Goal: Find specific fact: Find specific fact

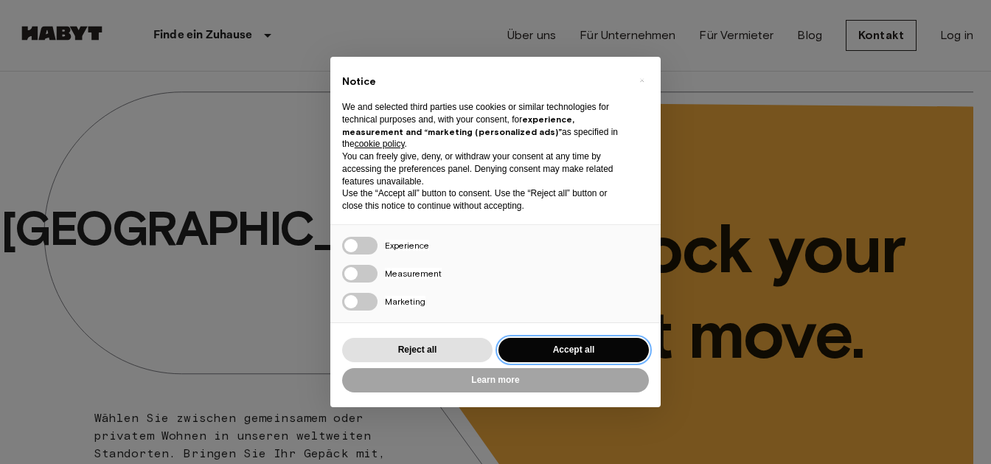
click at [577, 353] on button "Accept all" at bounding box center [573, 350] width 150 height 24
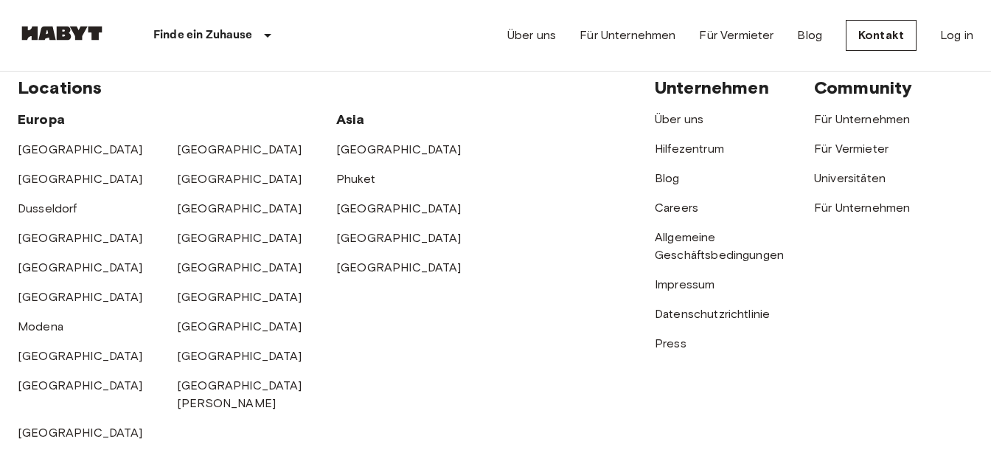
scroll to position [3841, 0]
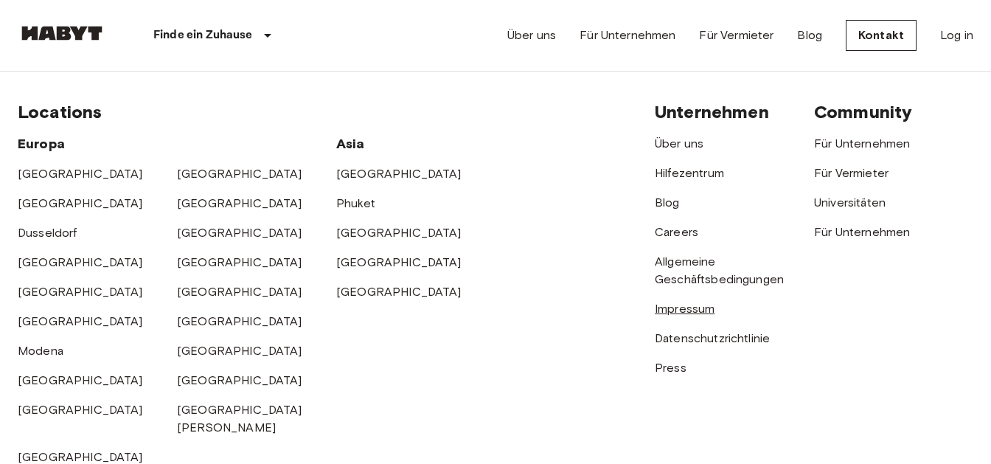
click at [692, 310] on link "Impressum" at bounding box center [685, 309] width 60 height 14
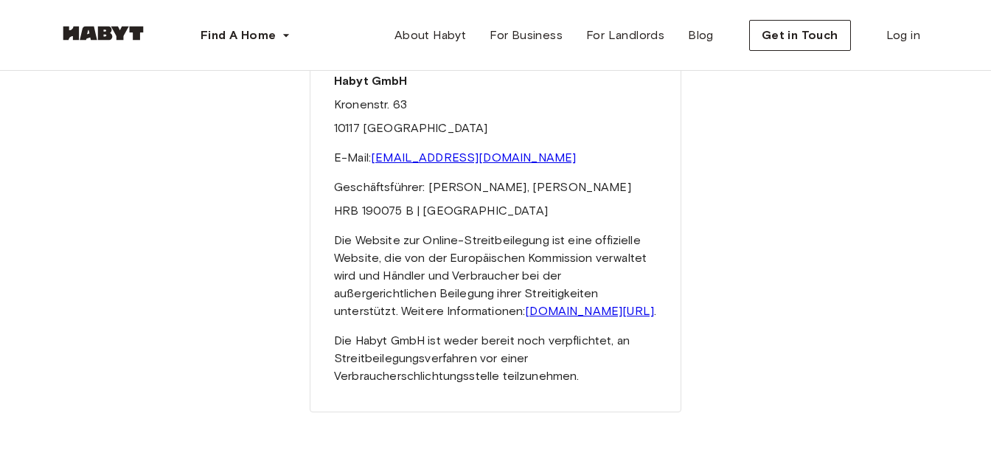
scroll to position [155, 0]
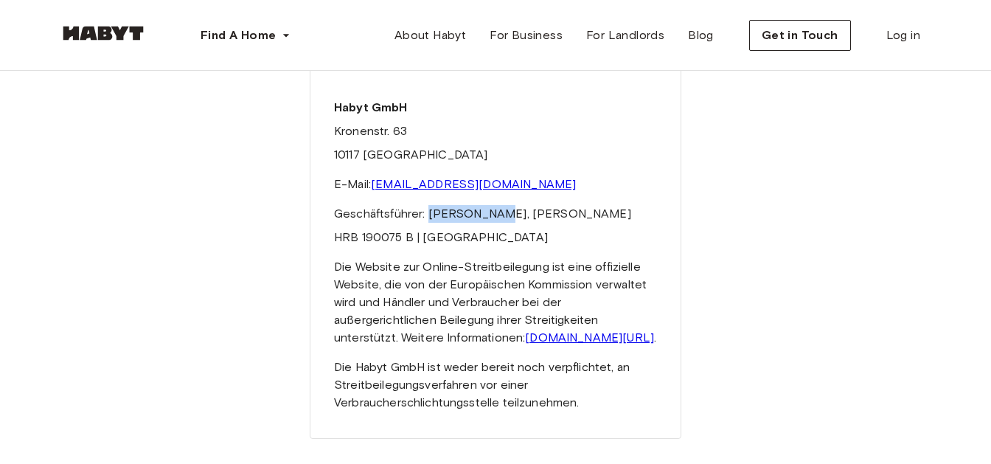
drag, startPoint x: 428, startPoint y: 215, endPoint x: 496, endPoint y: 215, distance: 68.6
click at [496, 215] on p "Geschäftsführer: Luca Bovone, Ingo Forbriger" at bounding box center [495, 214] width 323 height 18
copy p "Luca Bovone"
click at [504, 215] on p "Geschäftsführer: Luca Bovone, Ingo Forbriger" at bounding box center [495, 214] width 323 height 18
drag, startPoint x: 504, startPoint y: 211, endPoint x: 579, endPoint y: 211, distance: 75.2
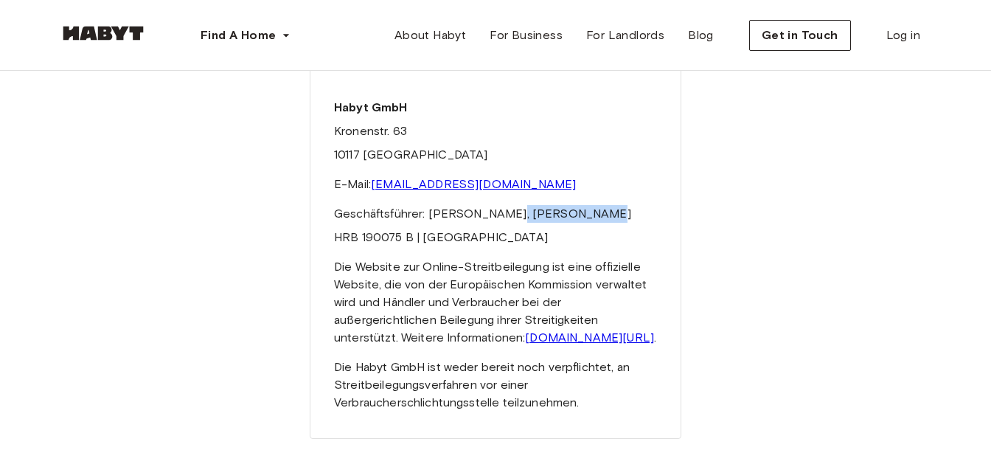
click at [579, 211] on p "Geschäftsführer: Luca Bovone, Ingo Forbriger" at bounding box center [495, 214] width 323 height 18
copy p "Ingo Forbriger"
